Goal: Communication & Community: Answer question/provide support

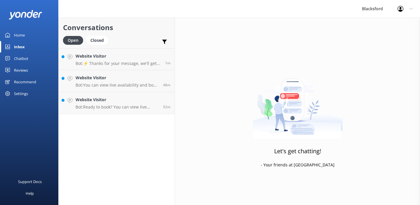
click at [133, 109] on p "Bot: Ready to book? You can view live availability and book your RV online by v…" at bounding box center [117, 106] width 83 height 5
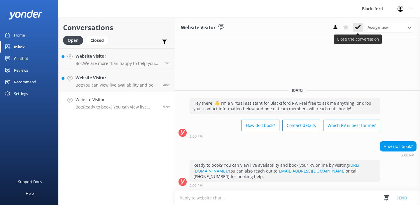
click at [359, 28] on use at bounding box center [358, 27] width 6 height 5
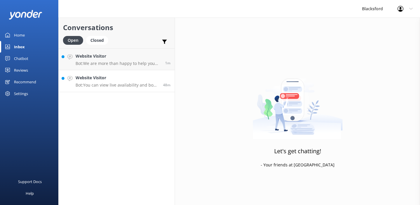
click at [117, 83] on p "Bot: You can view live availability and book your RV online by visiting [URL][D…" at bounding box center [117, 84] width 83 height 5
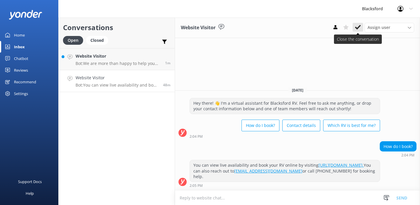
click at [360, 26] on use at bounding box center [358, 27] width 6 height 5
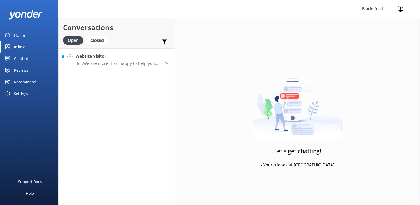
click at [135, 63] on p "Bot: We are more than happy to help you choose which Rv is best for you! Take o…" at bounding box center [118, 63] width 85 height 5
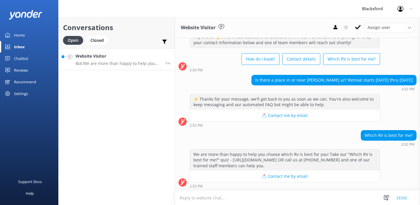
scroll to position [22, 0]
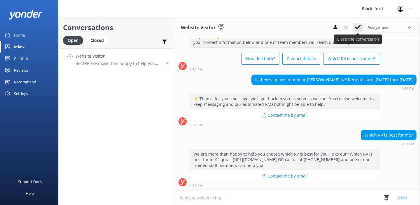
click at [356, 26] on icon at bounding box center [358, 27] width 6 height 6
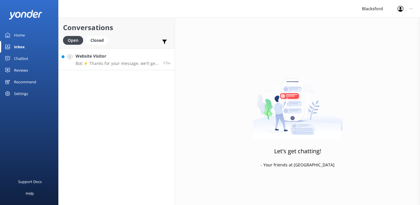
click at [119, 64] on p "Bot: ⚡ Thanks for your message, we'll get back to you as soon as we can. You're…" at bounding box center [117, 63] width 83 height 5
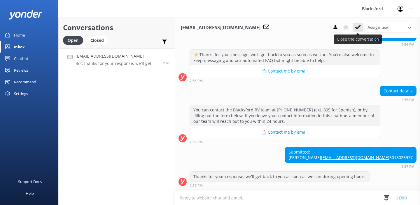
scroll to position [248, 0]
click at [359, 28] on icon at bounding box center [358, 27] width 6 height 6
